Goal: Task Accomplishment & Management: Manage account settings

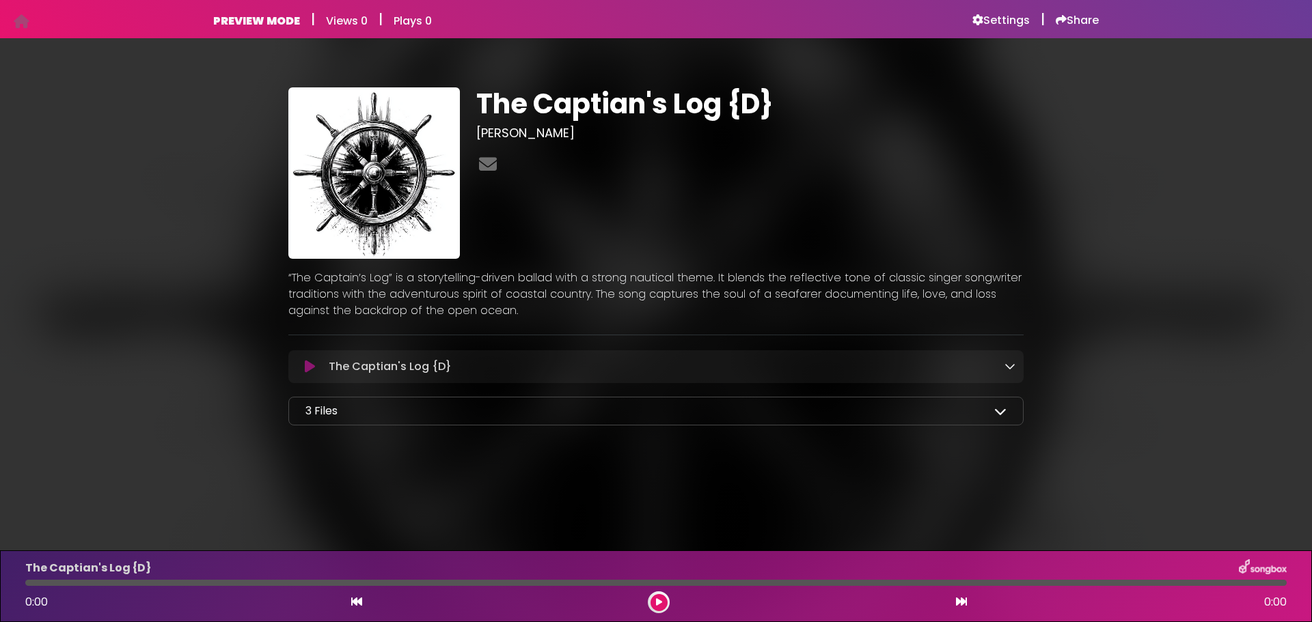
click at [998, 409] on icon at bounding box center [1000, 411] width 12 height 12
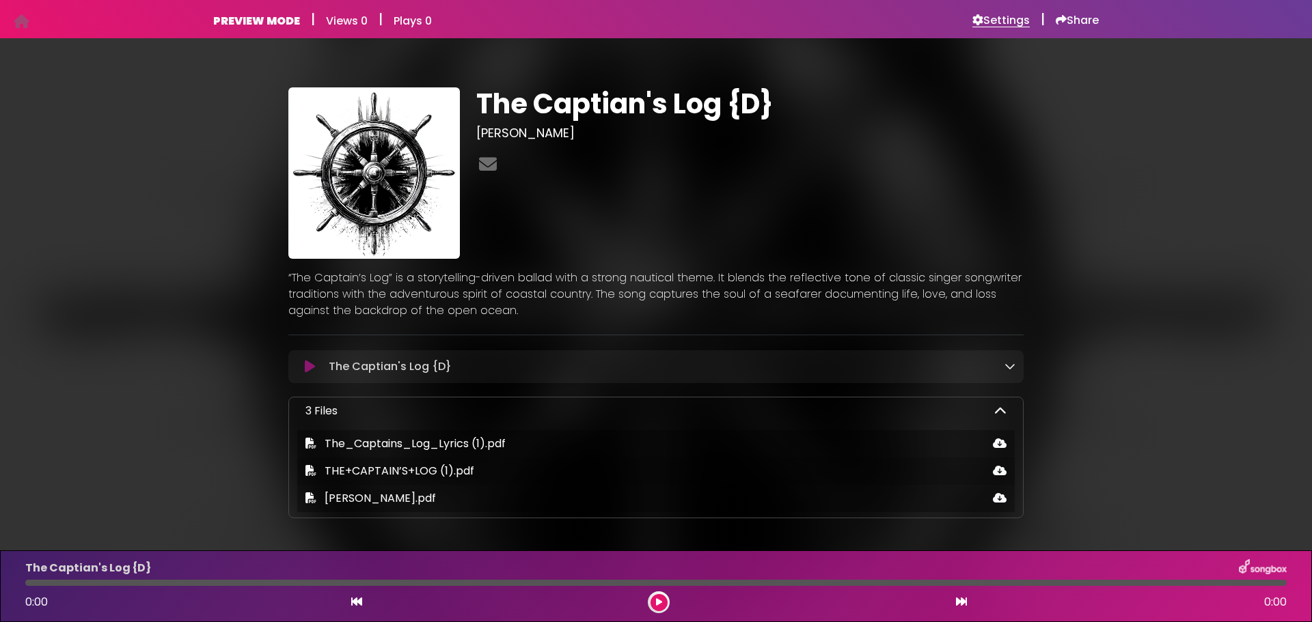
click at [1004, 25] on h6 "Settings" at bounding box center [1000, 21] width 57 height 14
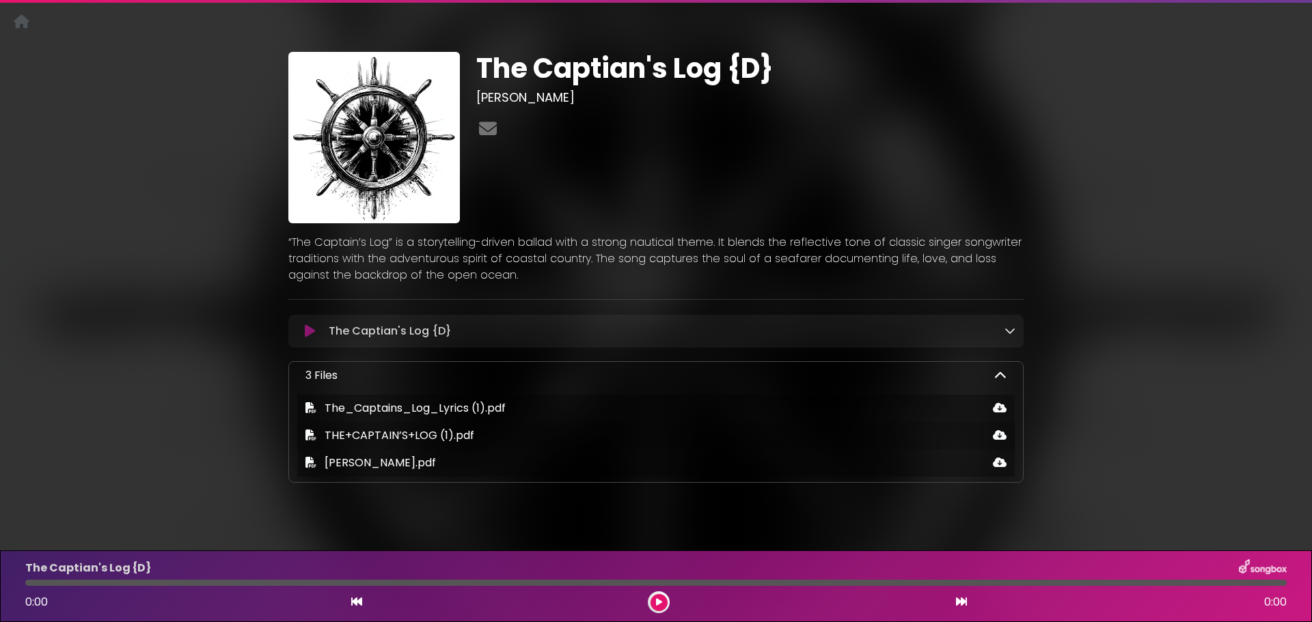
scroll to position [55, 0]
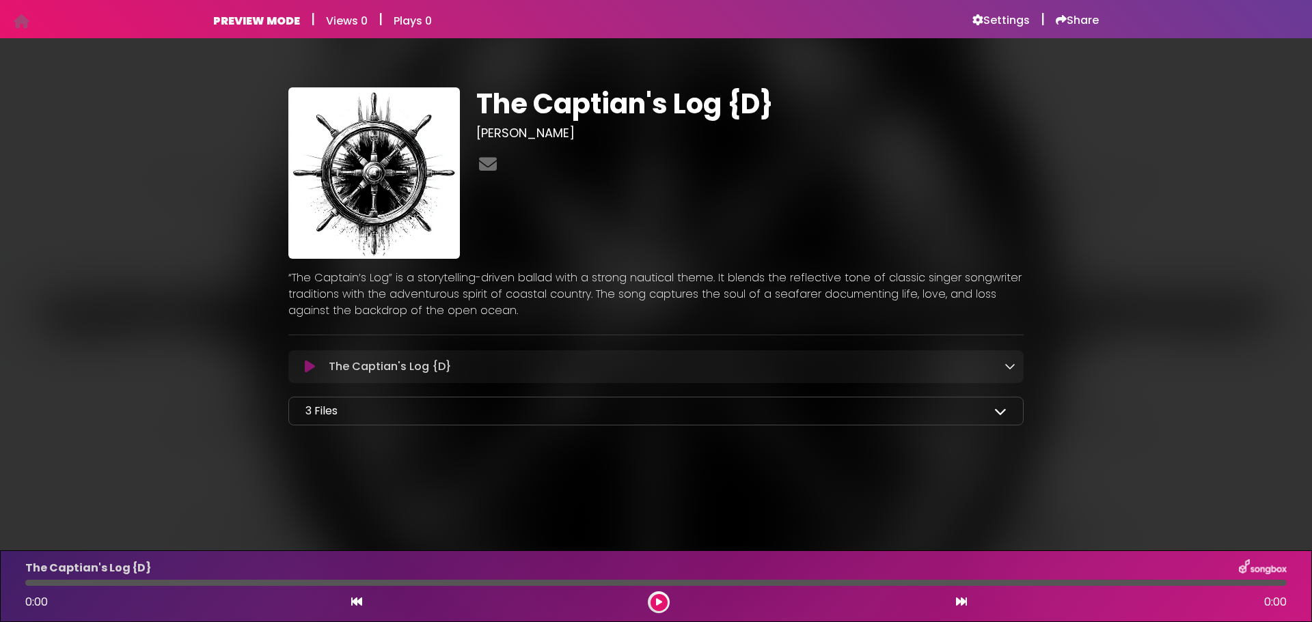
click at [994, 412] on icon at bounding box center [1000, 411] width 12 height 12
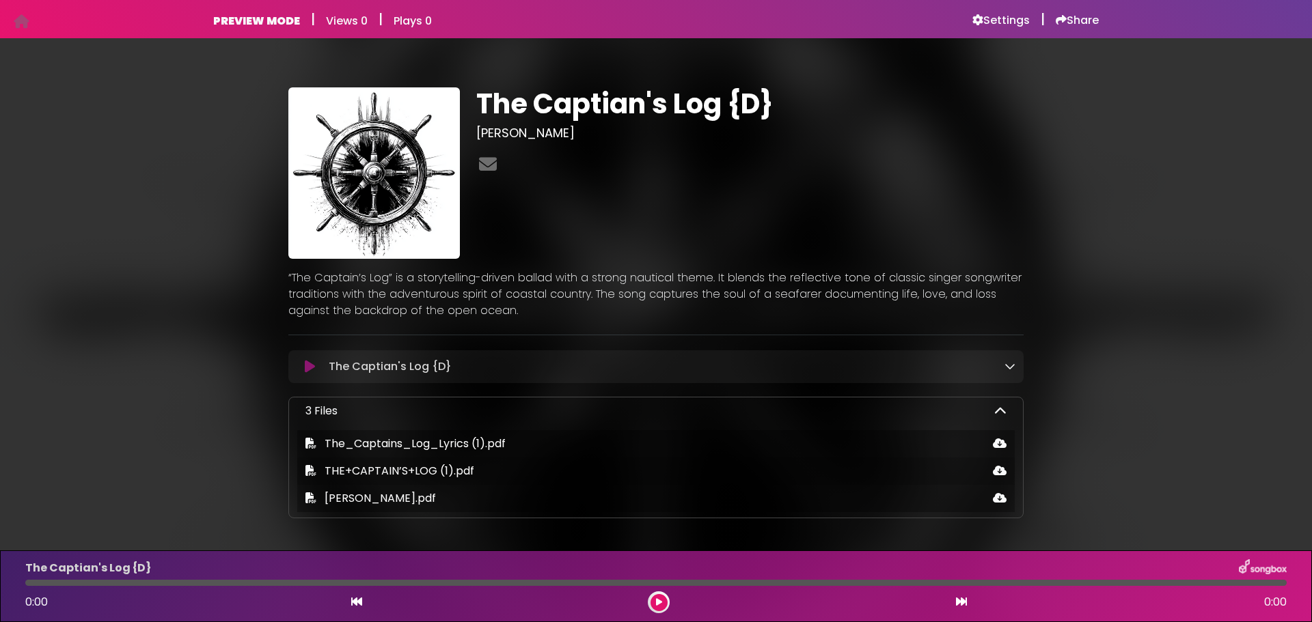
click at [308, 364] on icon at bounding box center [310, 367] width 10 height 14
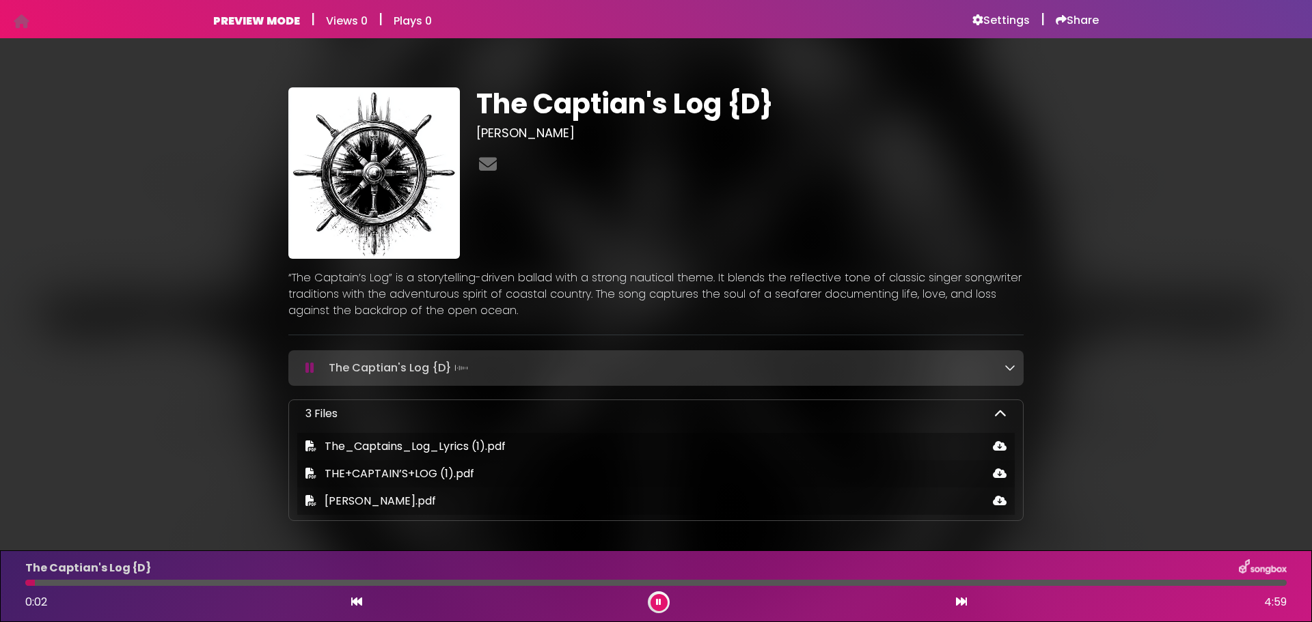
click at [308, 364] on icon at bounding box center [309, 368] width 9 height 14
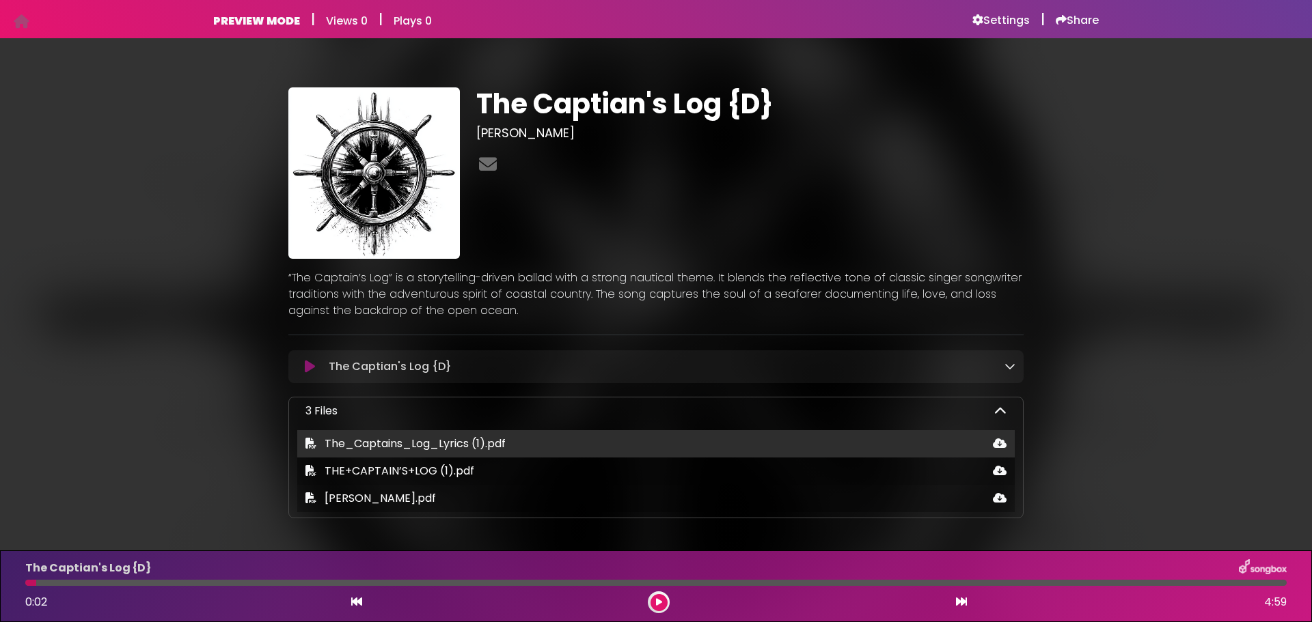
click at [351, 454] on div "The_Captains_Log_Lyrics (1).pdf" at bounding box center [655, 443] width 717 height 27
click at [346, 445] on span "The_Captains_Log_Lyrics (1).pdf" at bounding box center [415, 444] width 181 height 16
click at [310, 442] on icon at bounding box center [310, 443] width 11 height 11
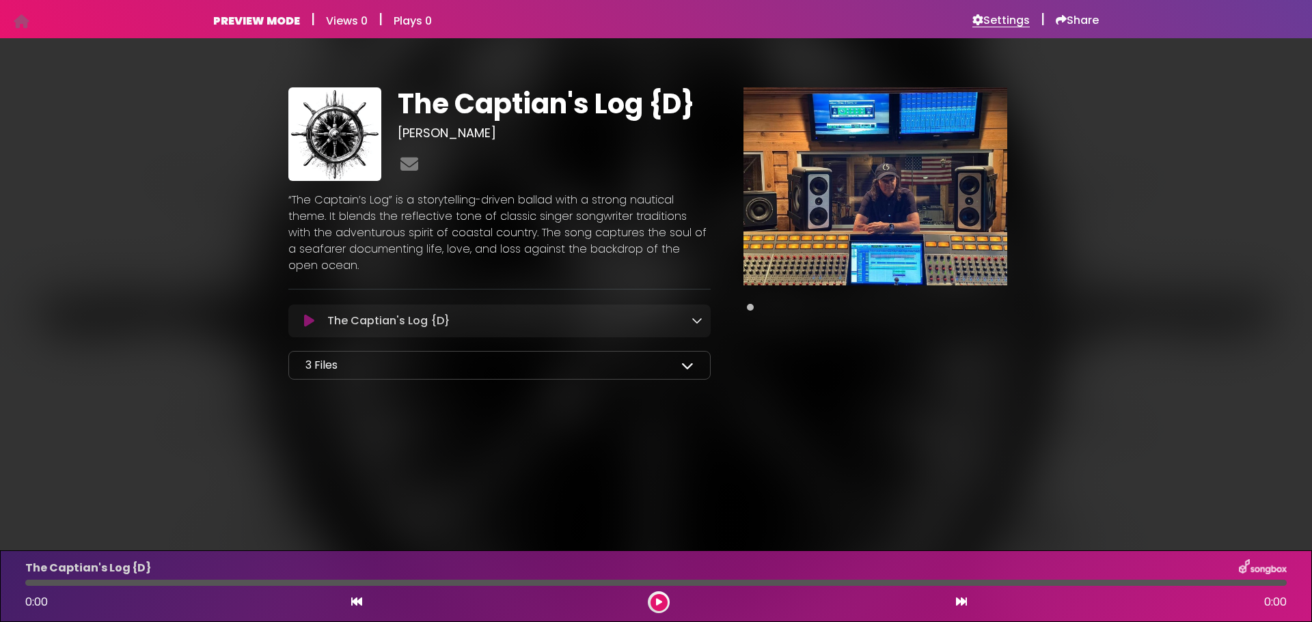
click at [990, 16] on h6 "Settings" at bounding box center [1000, 21] width 57 height 14
